Goal: Transaction & Acquisition: Book appointment/travel/reservation

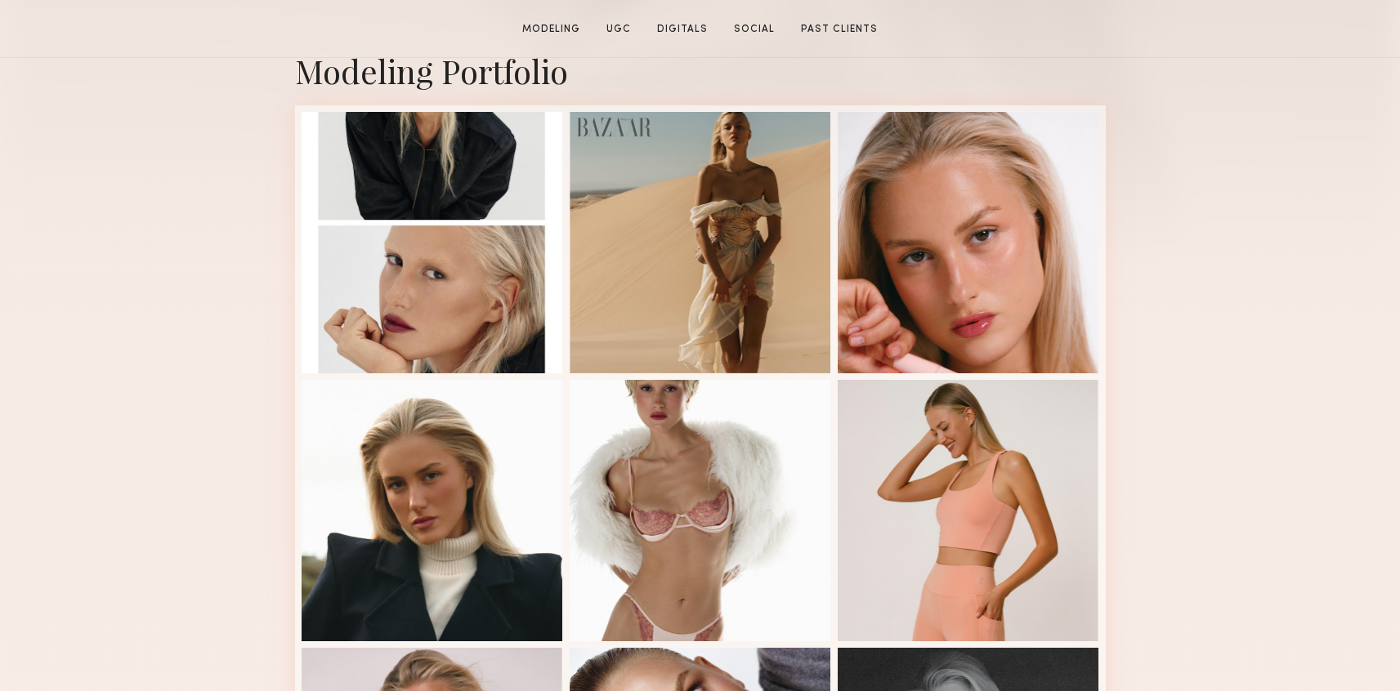
scroll to position [374, 0]
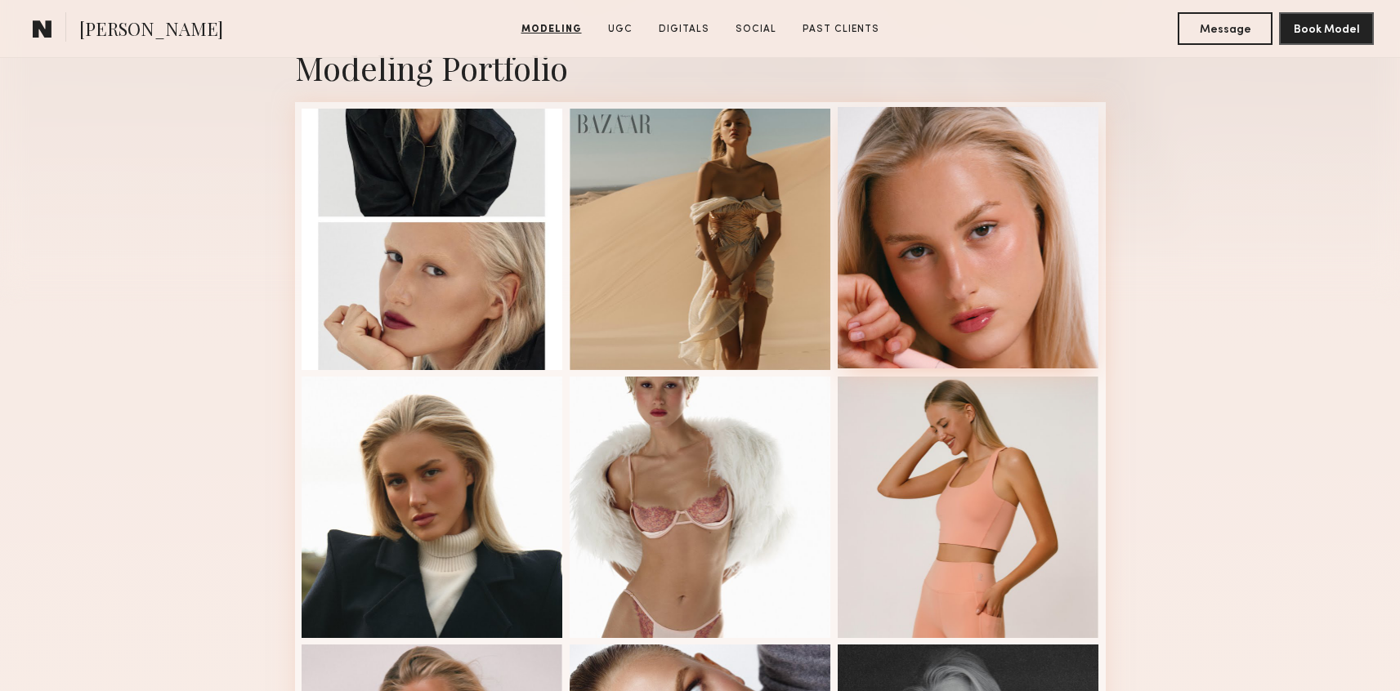
click at [942, 304] on div at bounding box center [969, 238] width 262 height 262
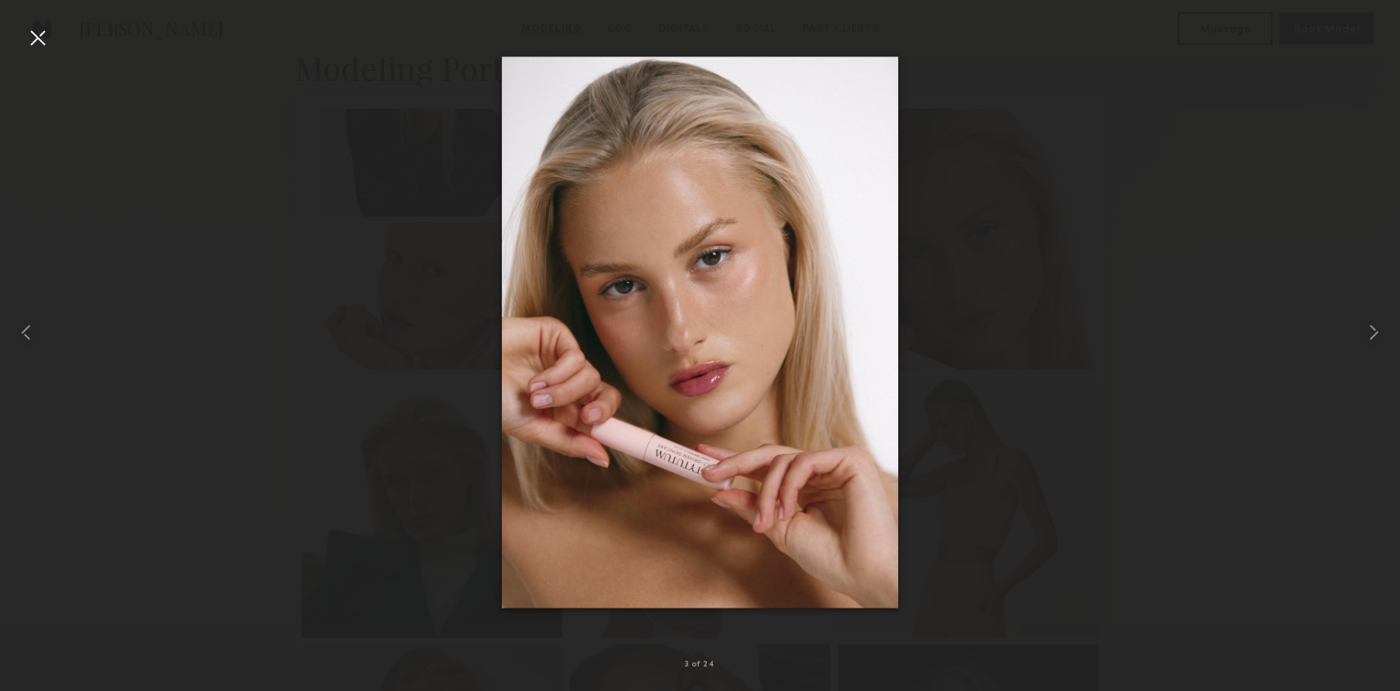
drag, startPoint x: 740, startPoint y: 353, endPoint x: 574, endPoint y: 2, distance: 388.6
click at [0, 0] on nb-gallery-light "3 of 24" at bounding box center [700, 345] width 1400 height 691
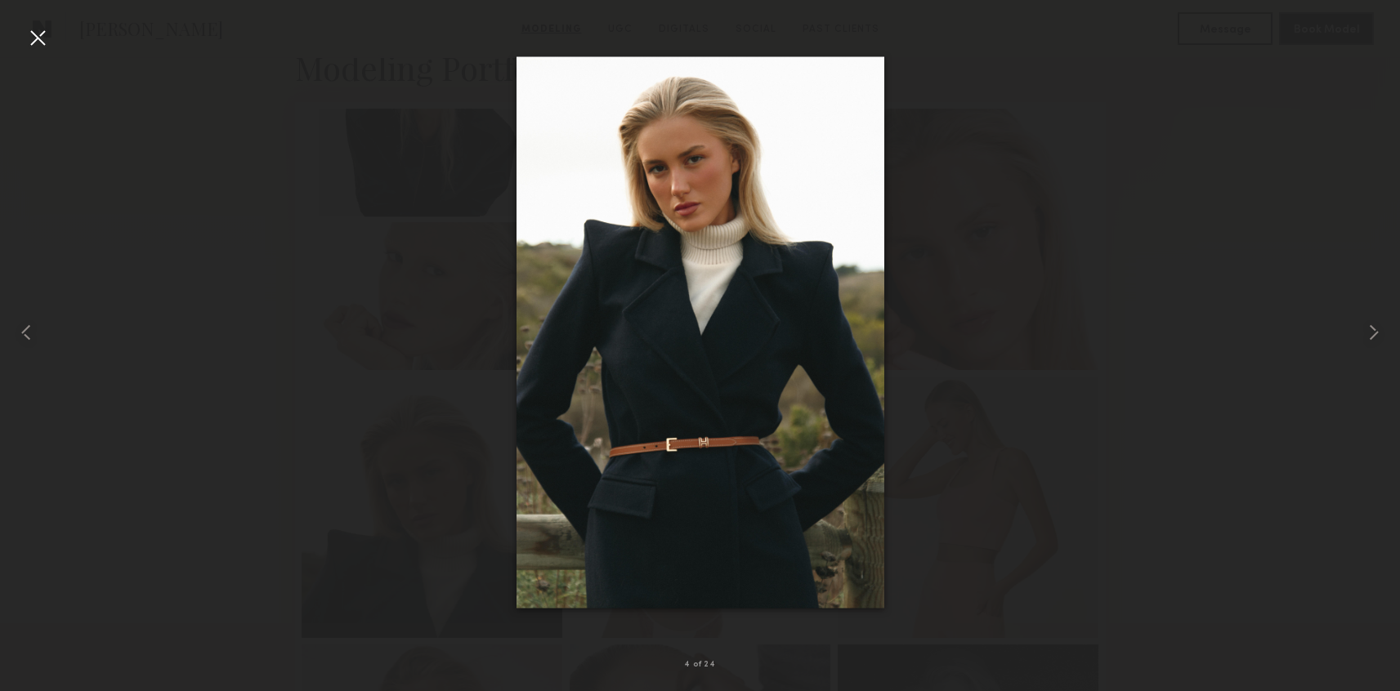
click at [30, 47] on div at bounding box center [38, 38] width 26 height 26
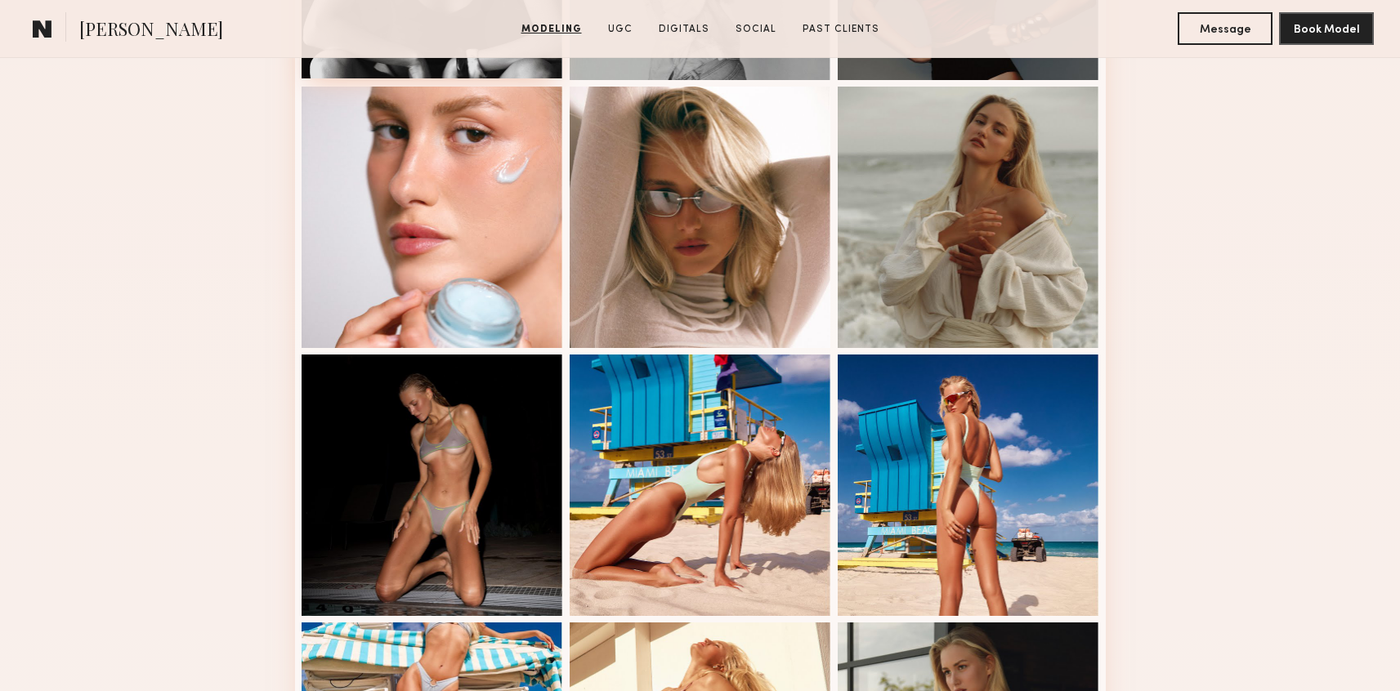
scroll to position [1754, 0]
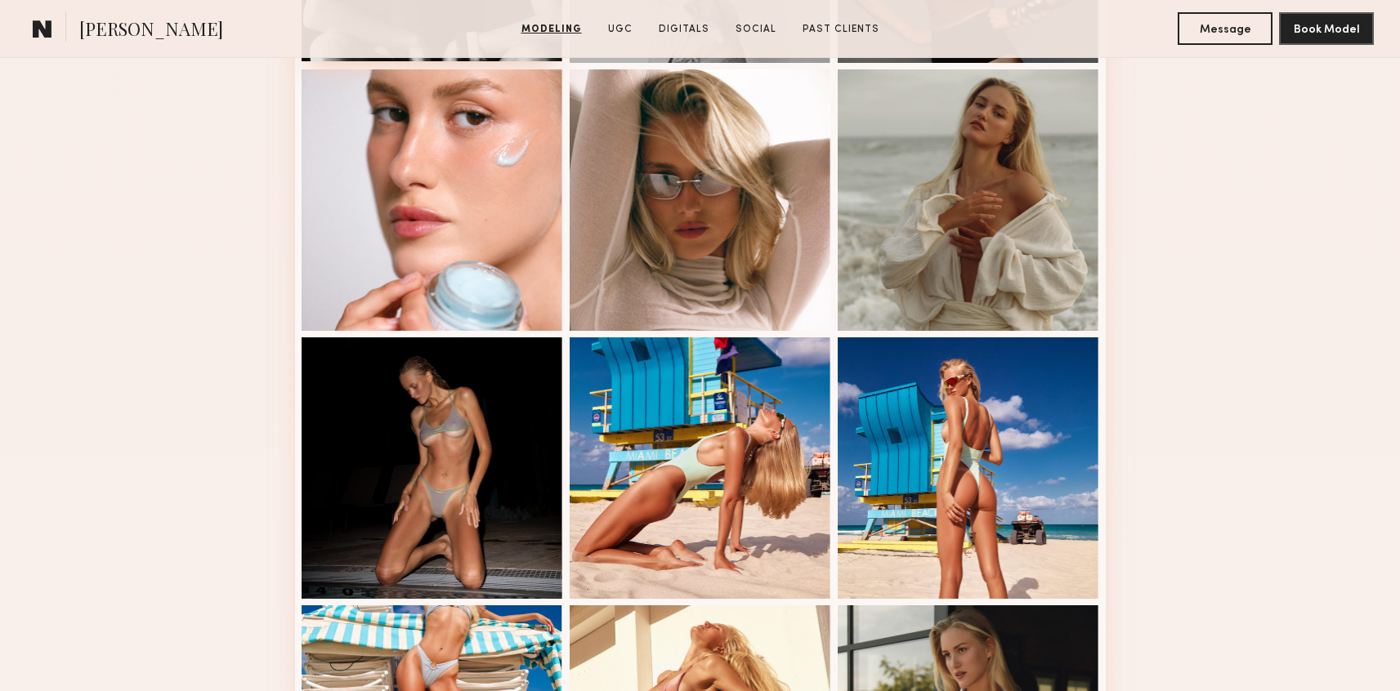
click at [525, 493] on div at bounding box center [433, 469] width 262 height 262
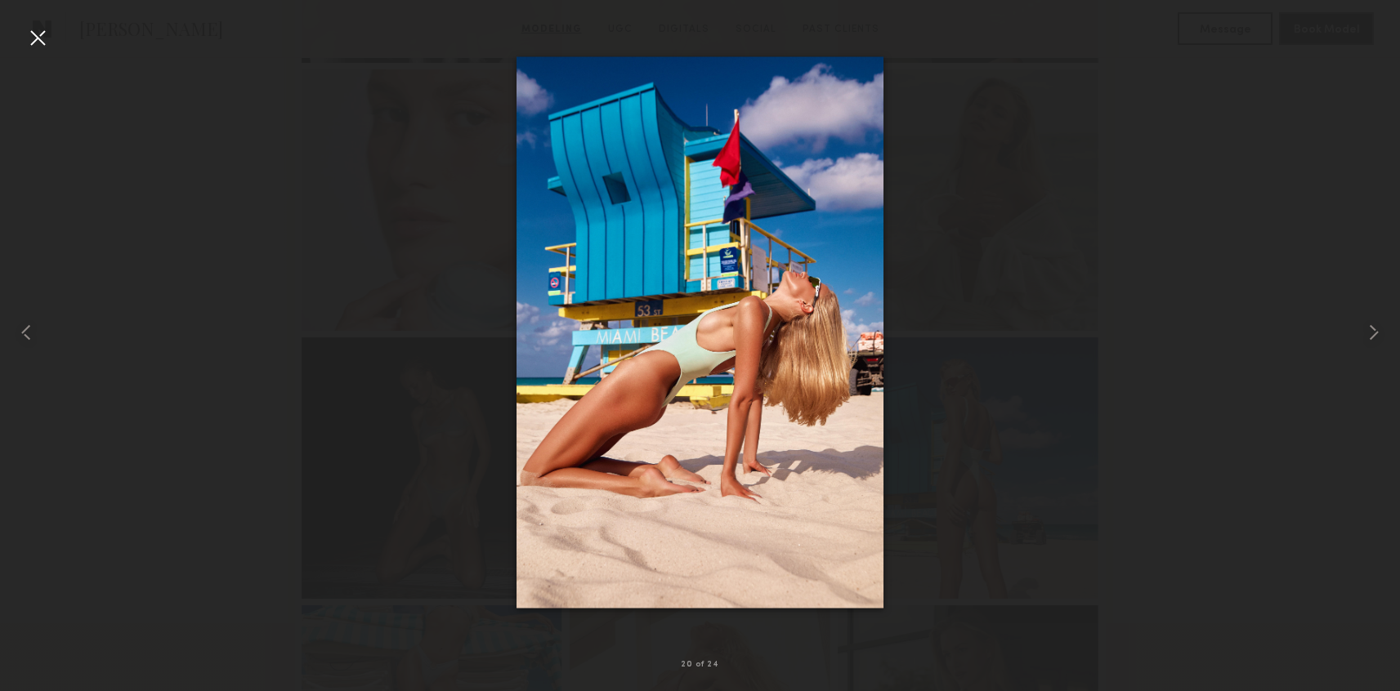
click at [999, 290] on div at bounding box center [700, 332] width 1400 height 613
click at [31, 37] on div at bounding box center [38, 38] width 26 height 26
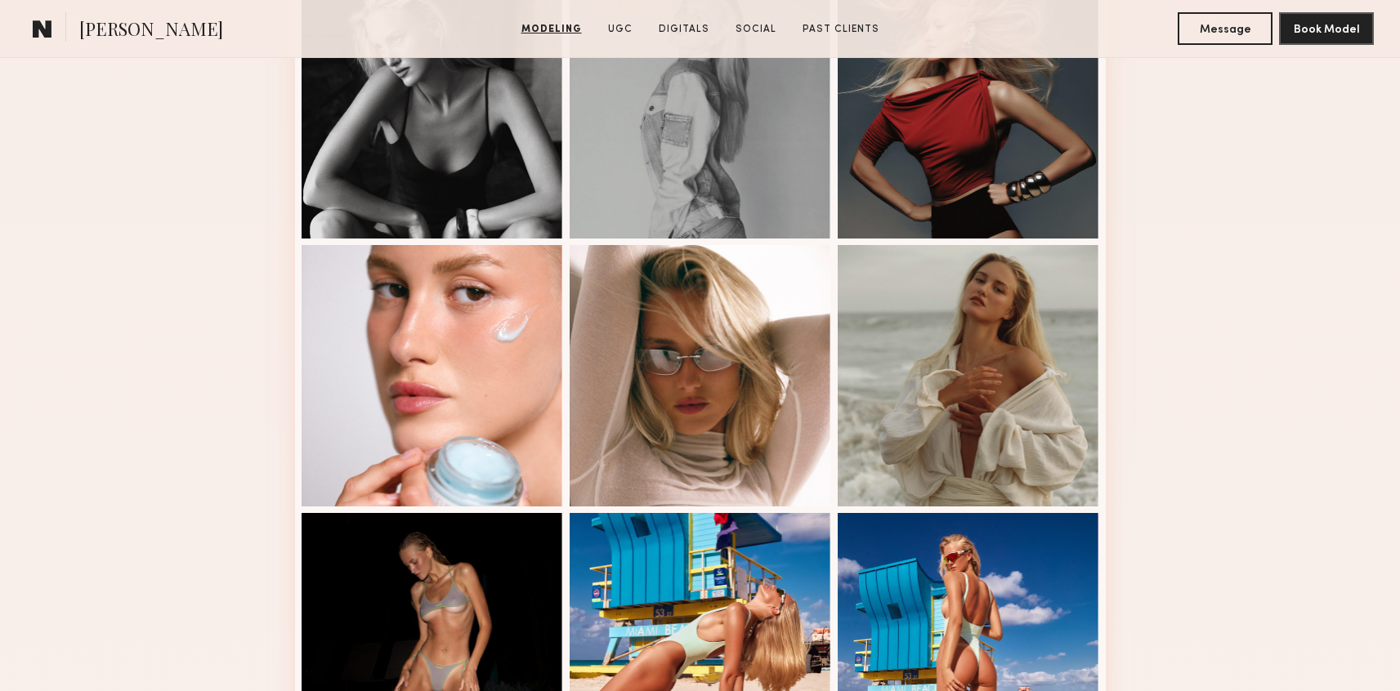
scroll to position [1555, 0]
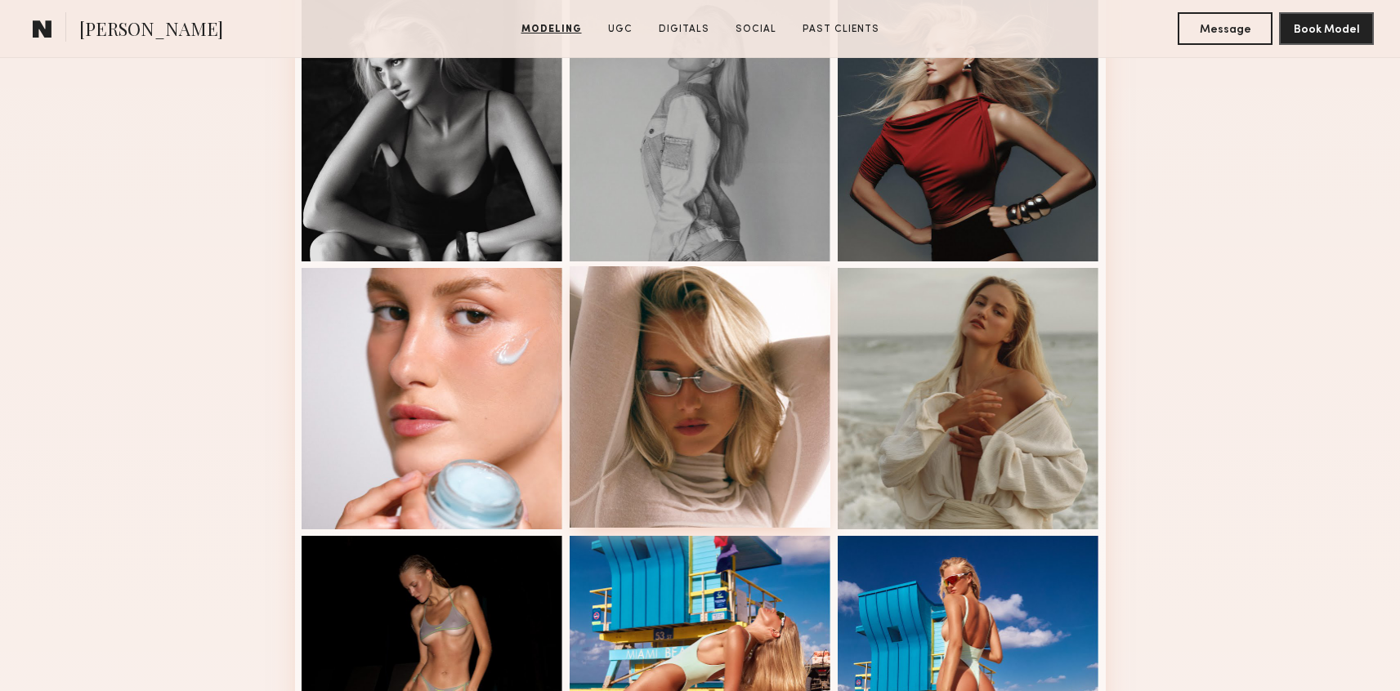
click at [740, 378] on div at bounding box center [701, 397] width 262 height 262
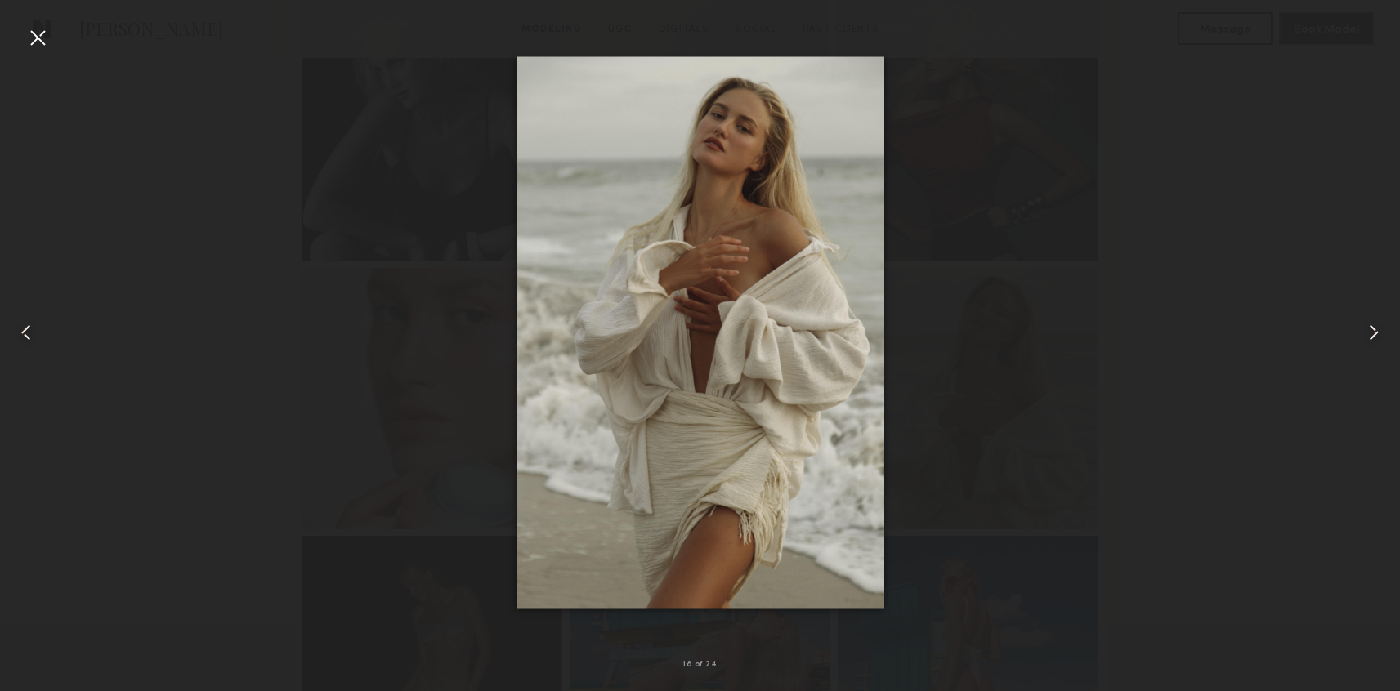
click at [38, 37] on div at bounding box center [38, 38] width 26 height 26
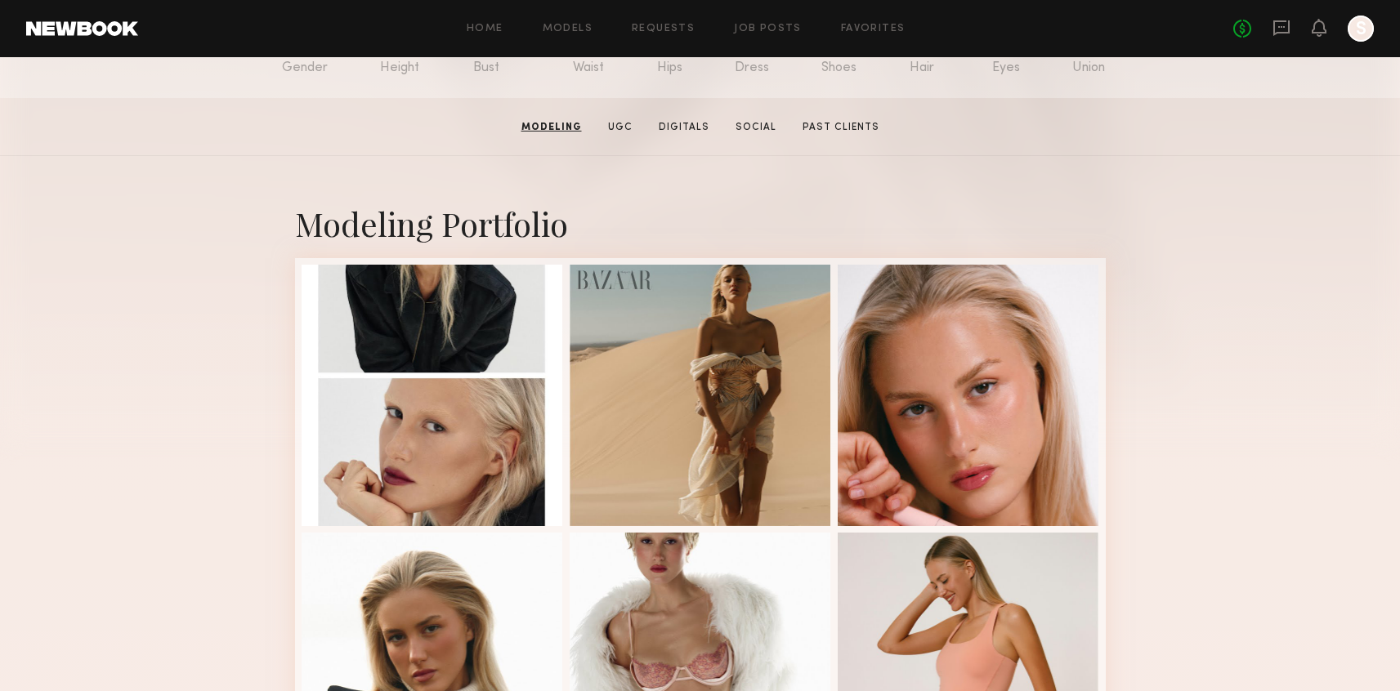
scroll to position [0, 0]
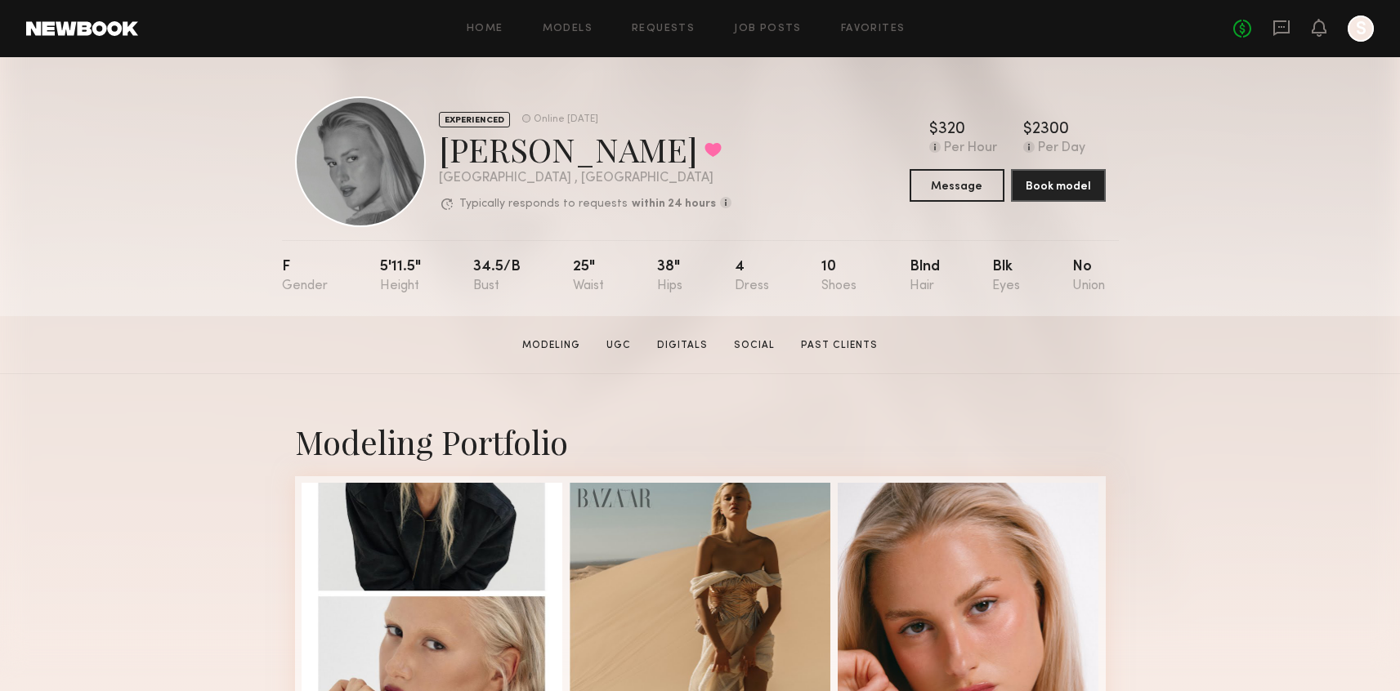
drag, startPoint x: 441, startPoint y: 150, endPoint x: 704, endPoint y: 150, distance: 262.4
click at [704, 150] on div "Karina Valeshna V. Favorited" at bounding box center [585, 149] width 293 height 43
copy div "Karina Valeshna V."
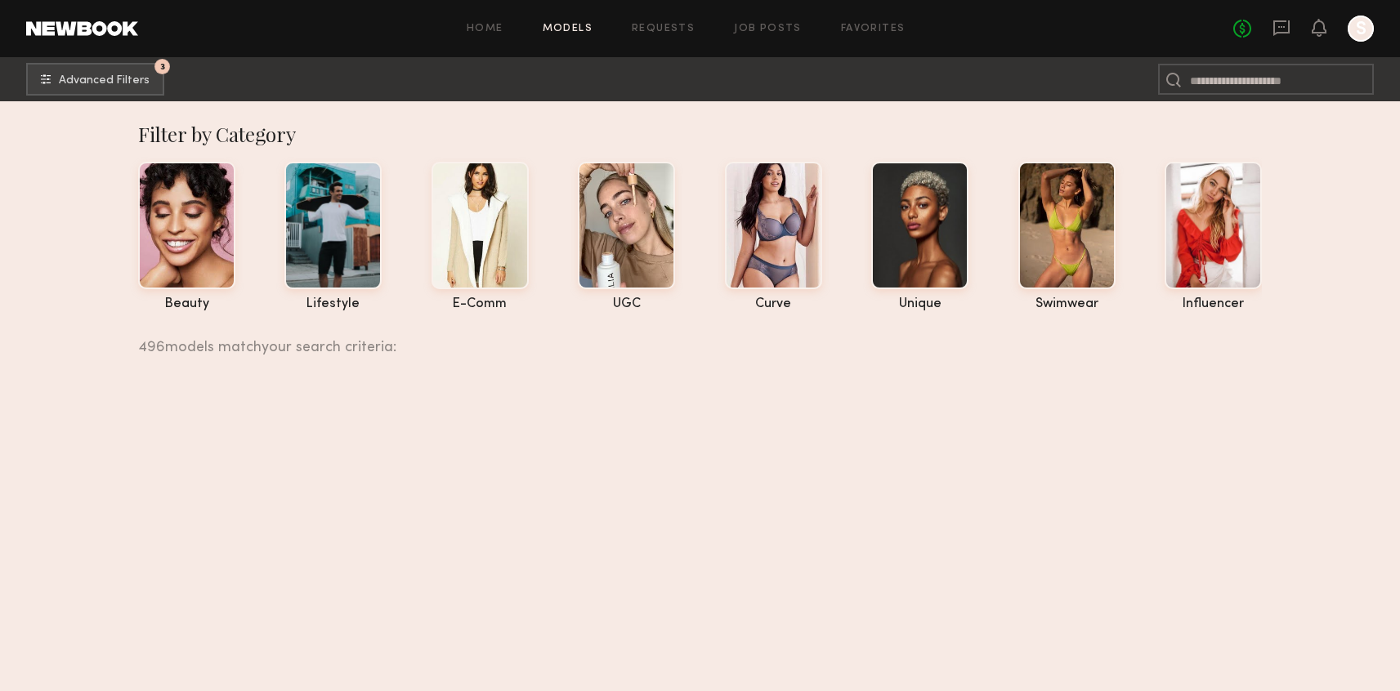
scroll to position [28654, 0]
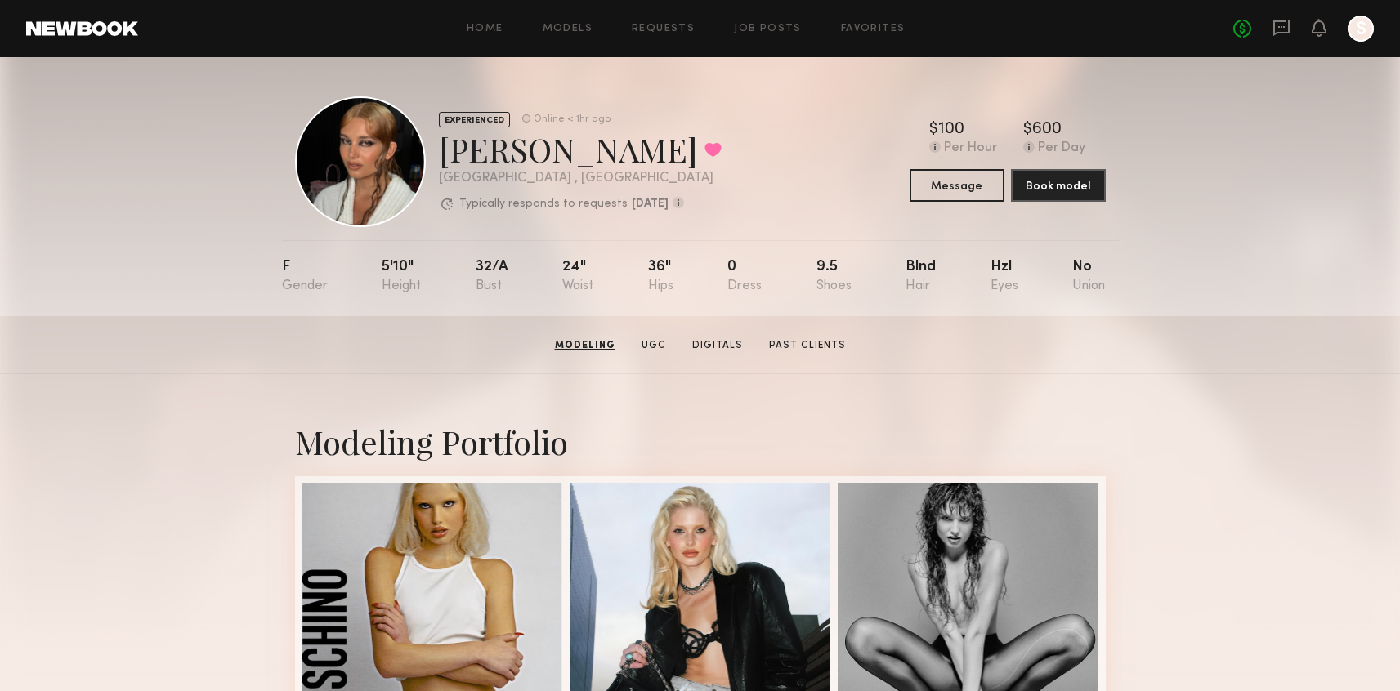
scroll to position [276, 0]
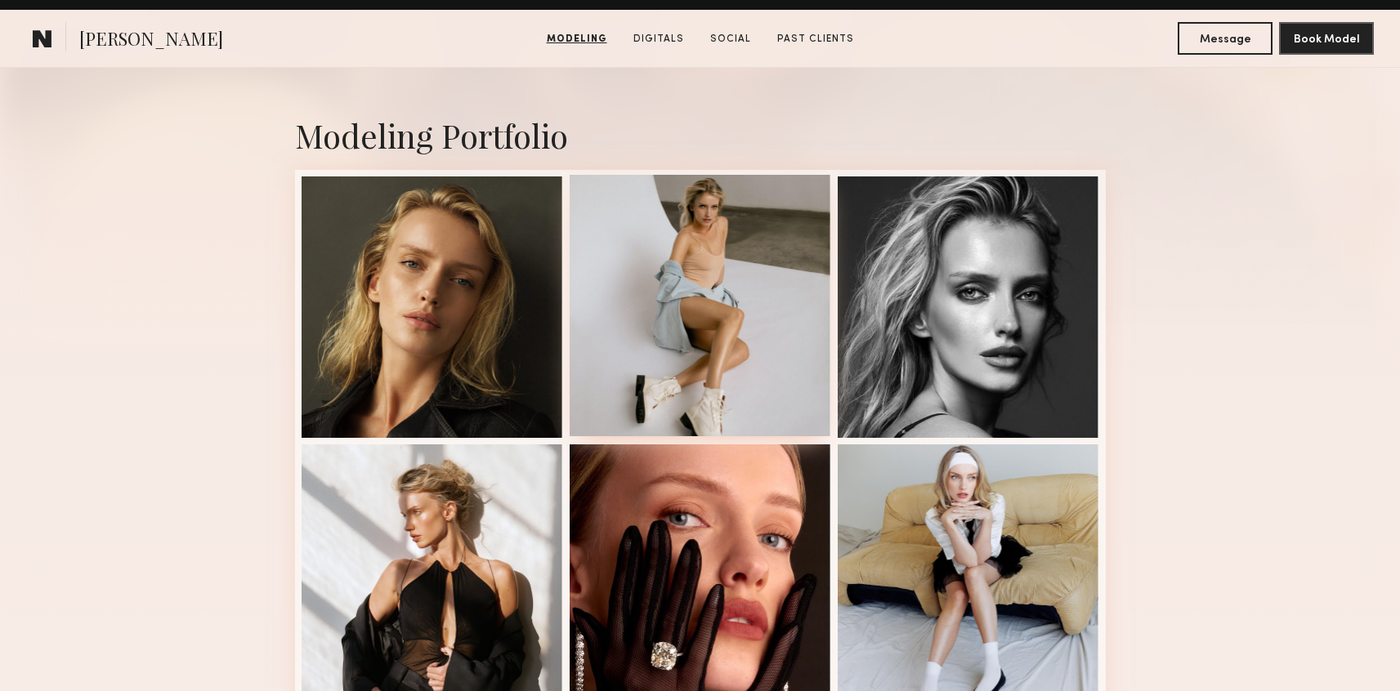
scroll to position [321, 0]
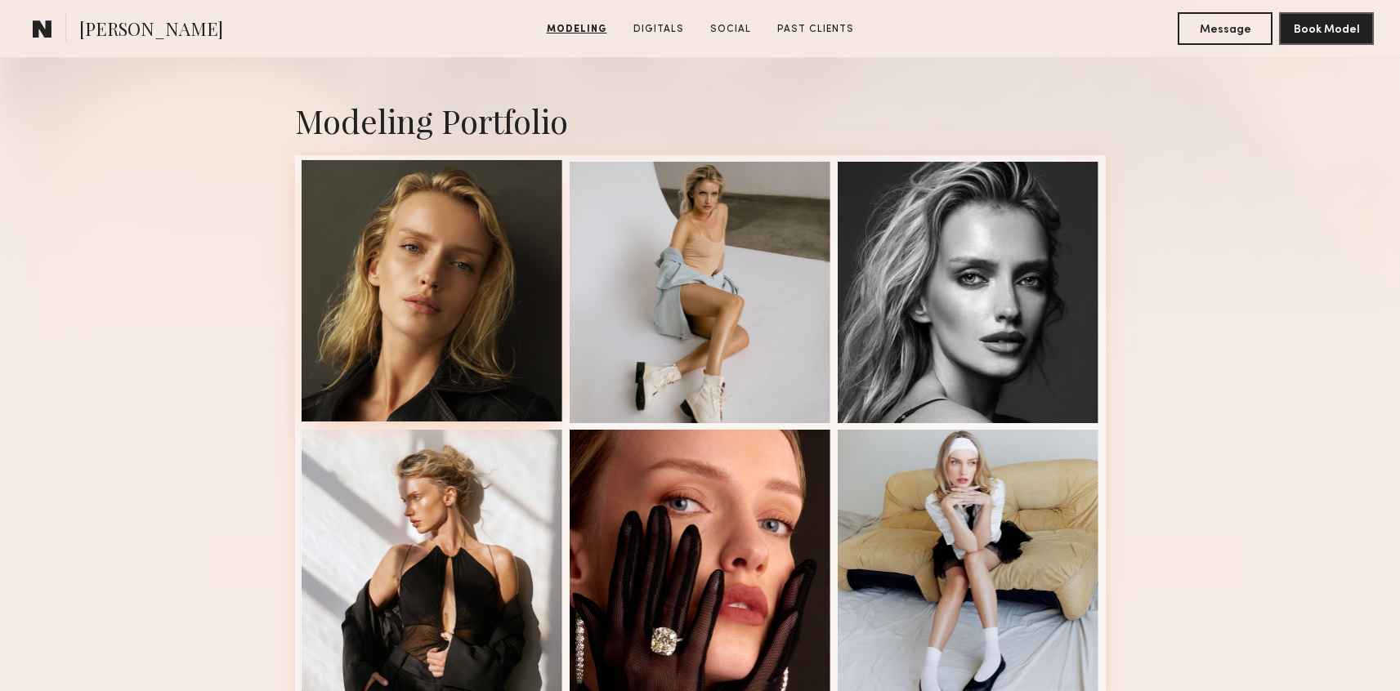
click at [515, 310] on div at bounding box center [433, 291] width 262 height 262
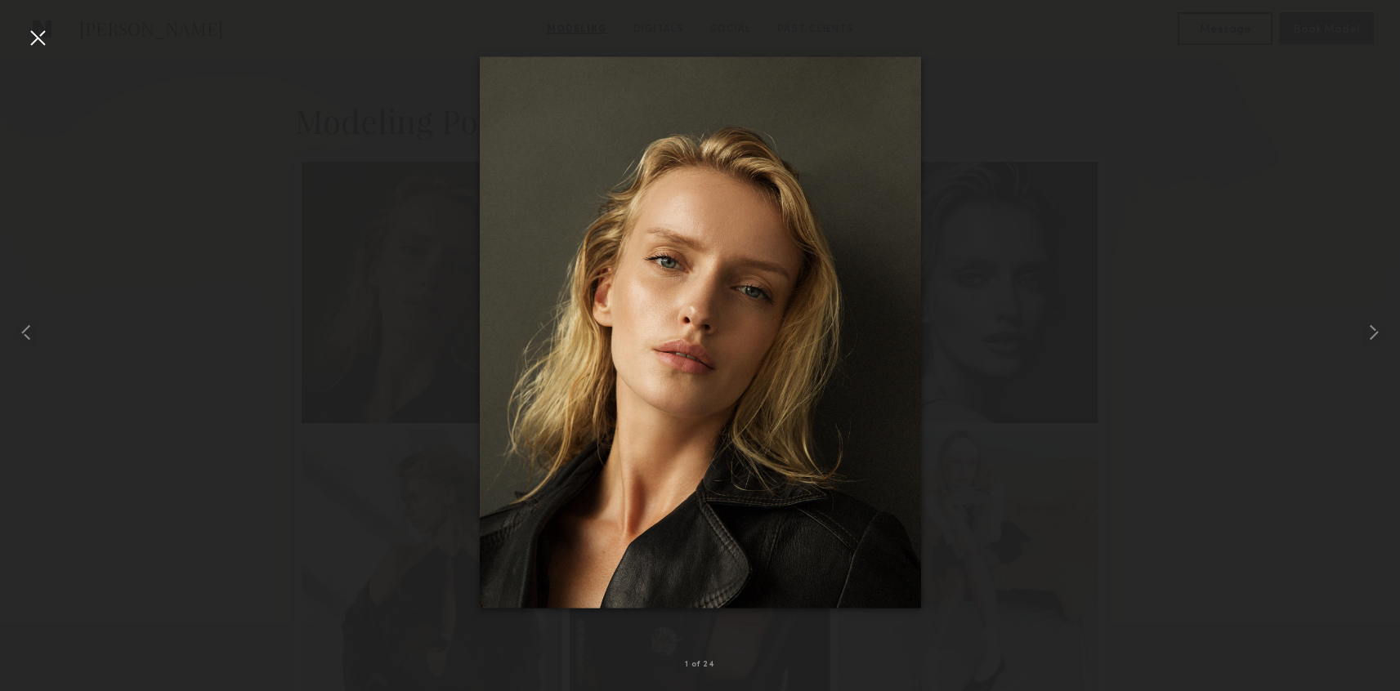
drag, startPoint x: 607, startPoint y: 289, endPoint x: 676, endPoint y: 9, distance: 288.6
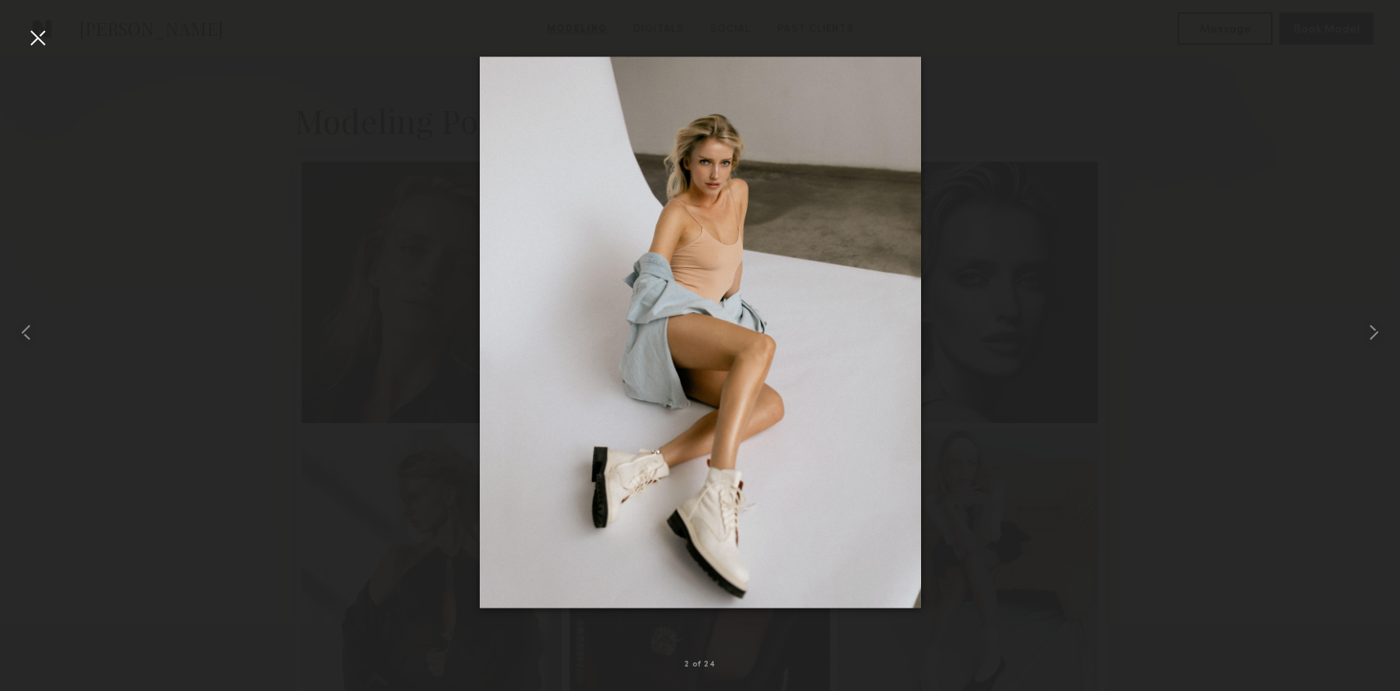
click at [32, 33] on div at bounding box center [38, 38] width 26 height 26
click at [44, 38] on div at bounding box center [38, 38] width 26 height 26
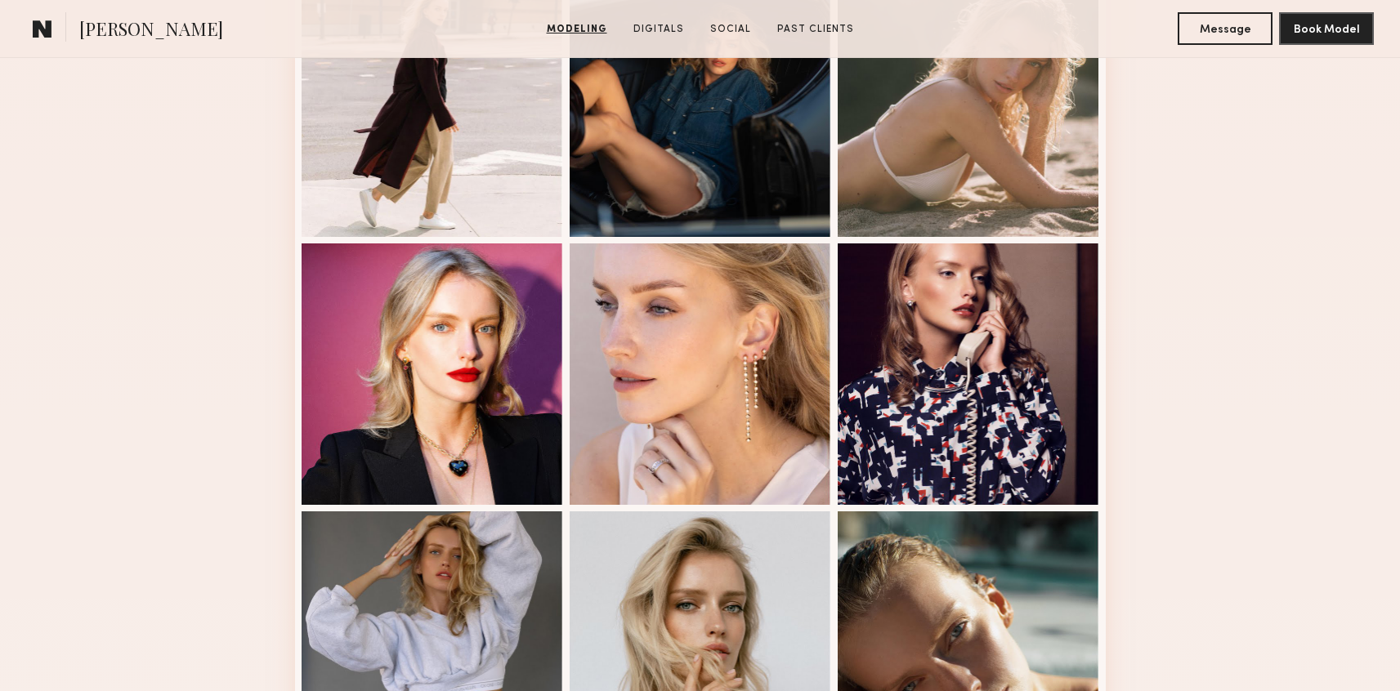
scroll to position [945, 0]
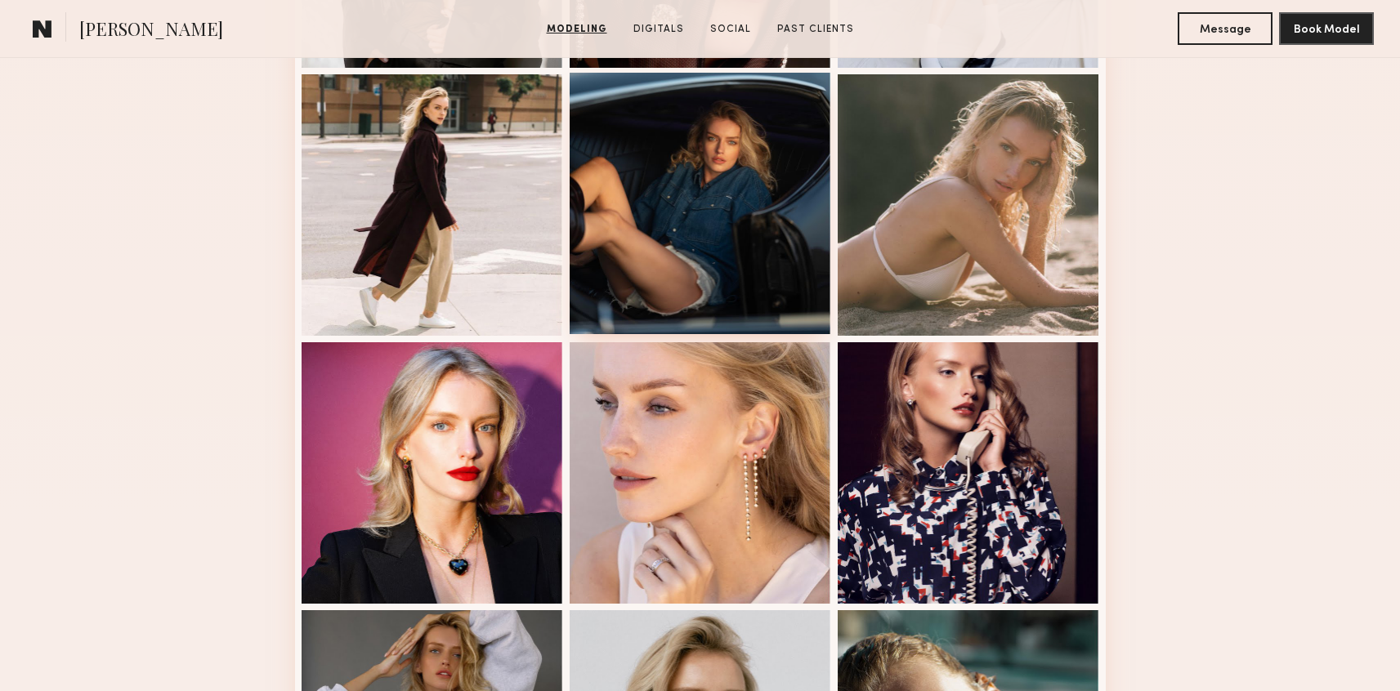
click at [703, 209] on div at bounding box center [701, 204] width 262 height 262
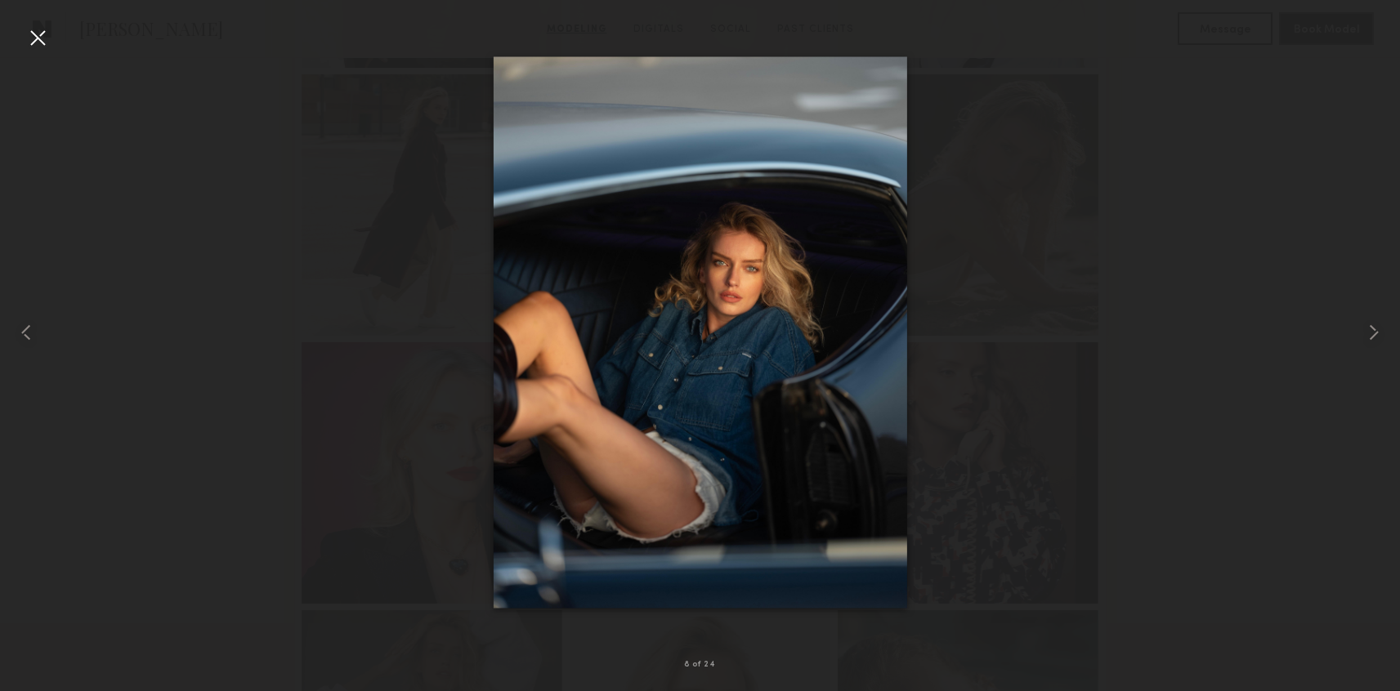
click at [407, 278] on div at bounding box center [700, 332] width 1400 height 613
